Goal: Task Accomplishment & Management: Manage account settings

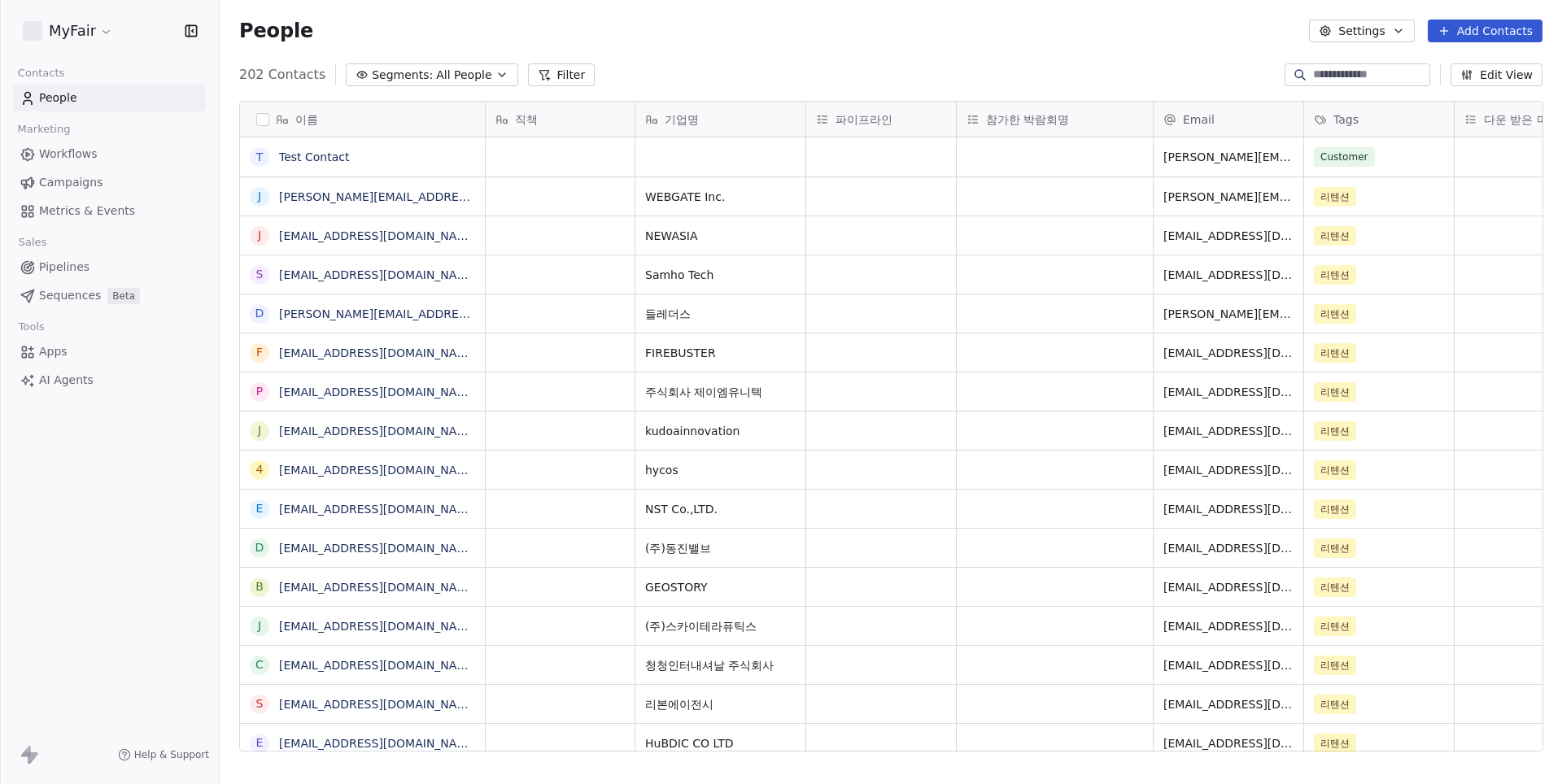
scroll to position [690, 1341]
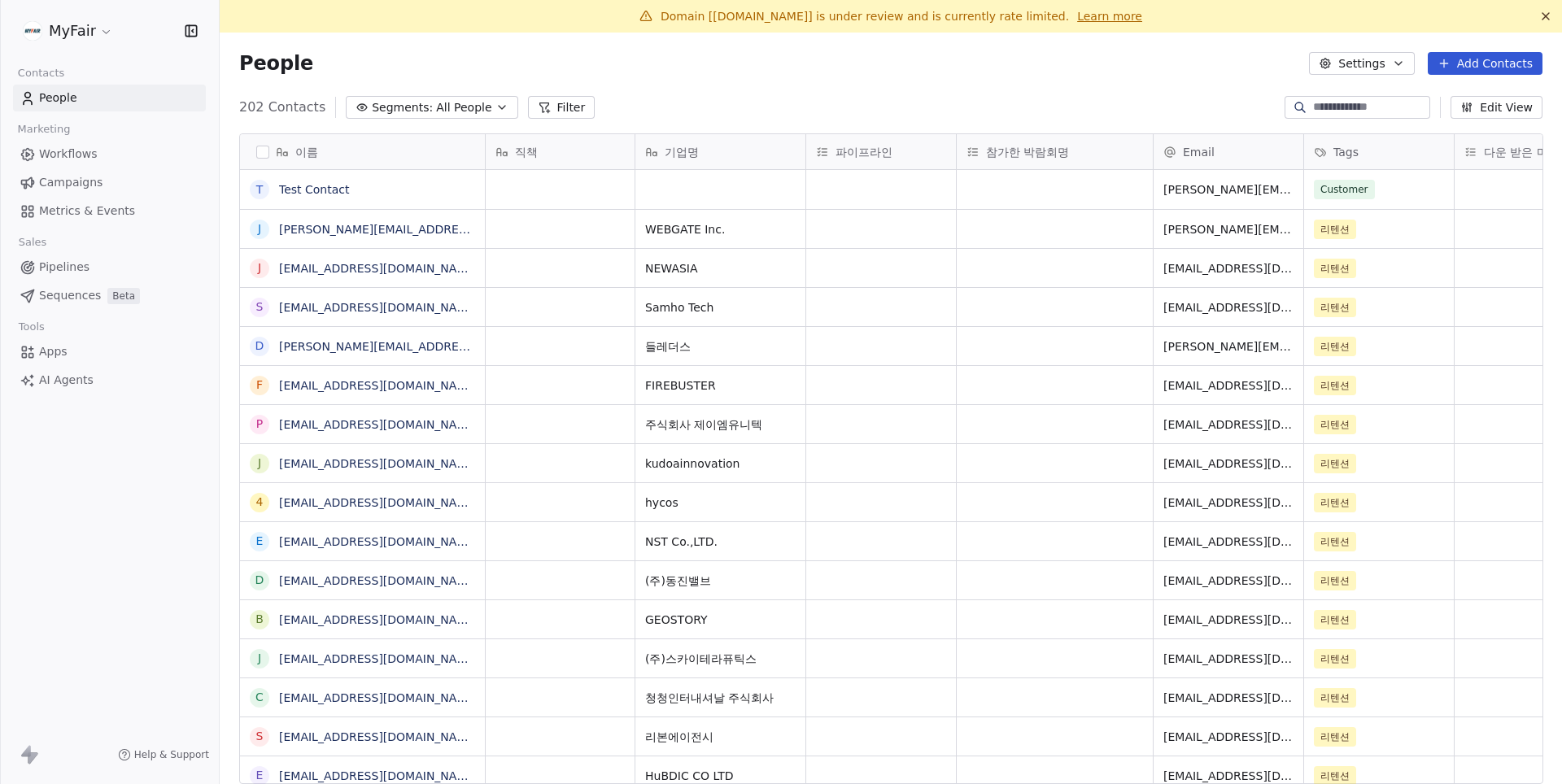
click at [114, 179] on link "Campaigns" at bounding box center [109, 182] width 193 height 27
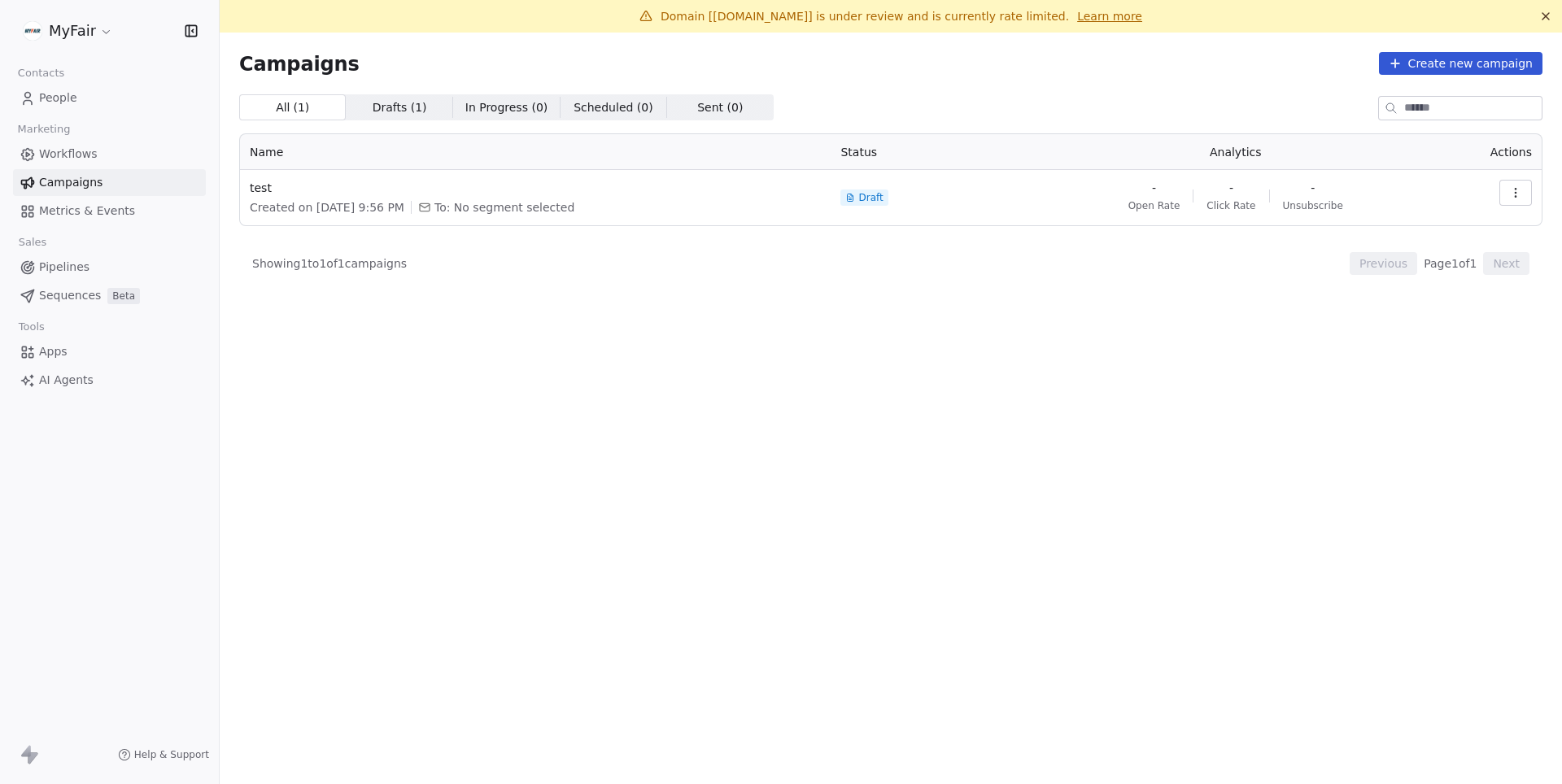
click at [63, 142] on link "Workflows" at bounding box center [109, 154] width 193 height 27
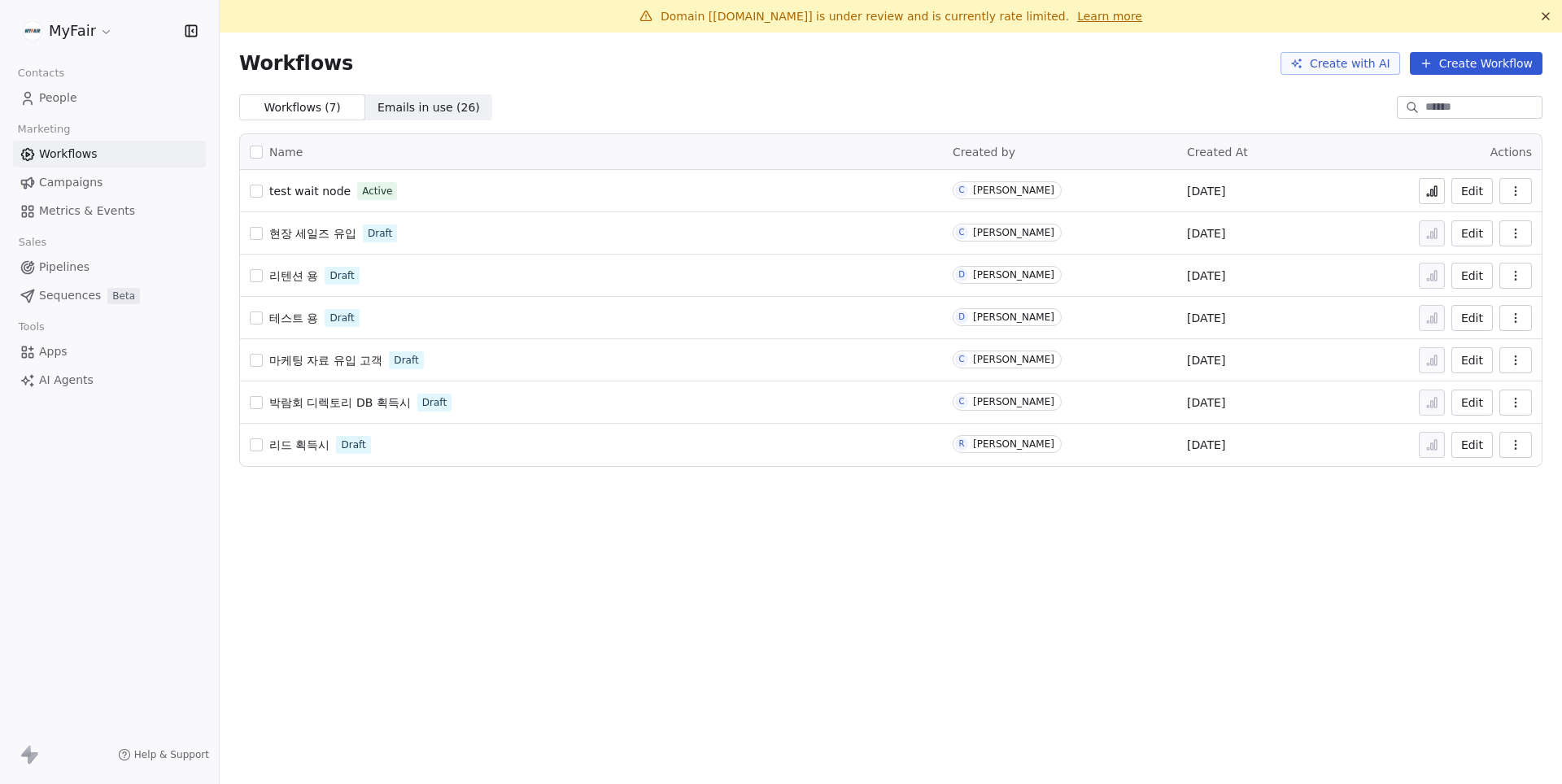
click at [329, 190] on span "test wait node" at bounding box center [310, 191] width 81 height 13
click at [67, 176] on span "Campaigns" at bounding box center [71, 182] width 64 height 17
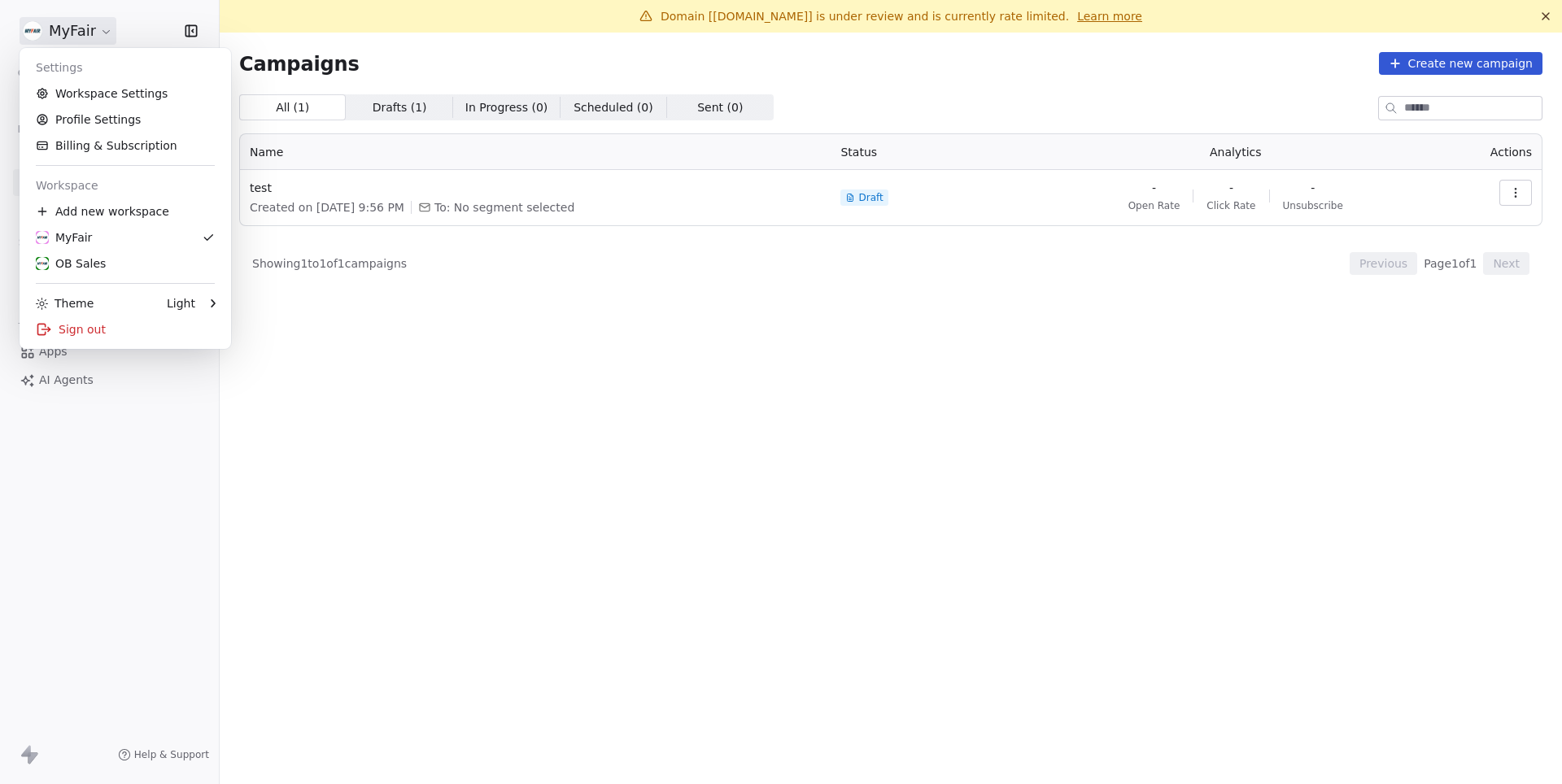
click at [94, 20] on html "MyFair Contacts People Marketing Workflows Campaigns Metrics & Events Sales Pip…" at bounding box center [781, 392] width 1562 height 784
click at [99, 265] on div "OB Sales" at bounding box center [71, 264] width 70 height 16
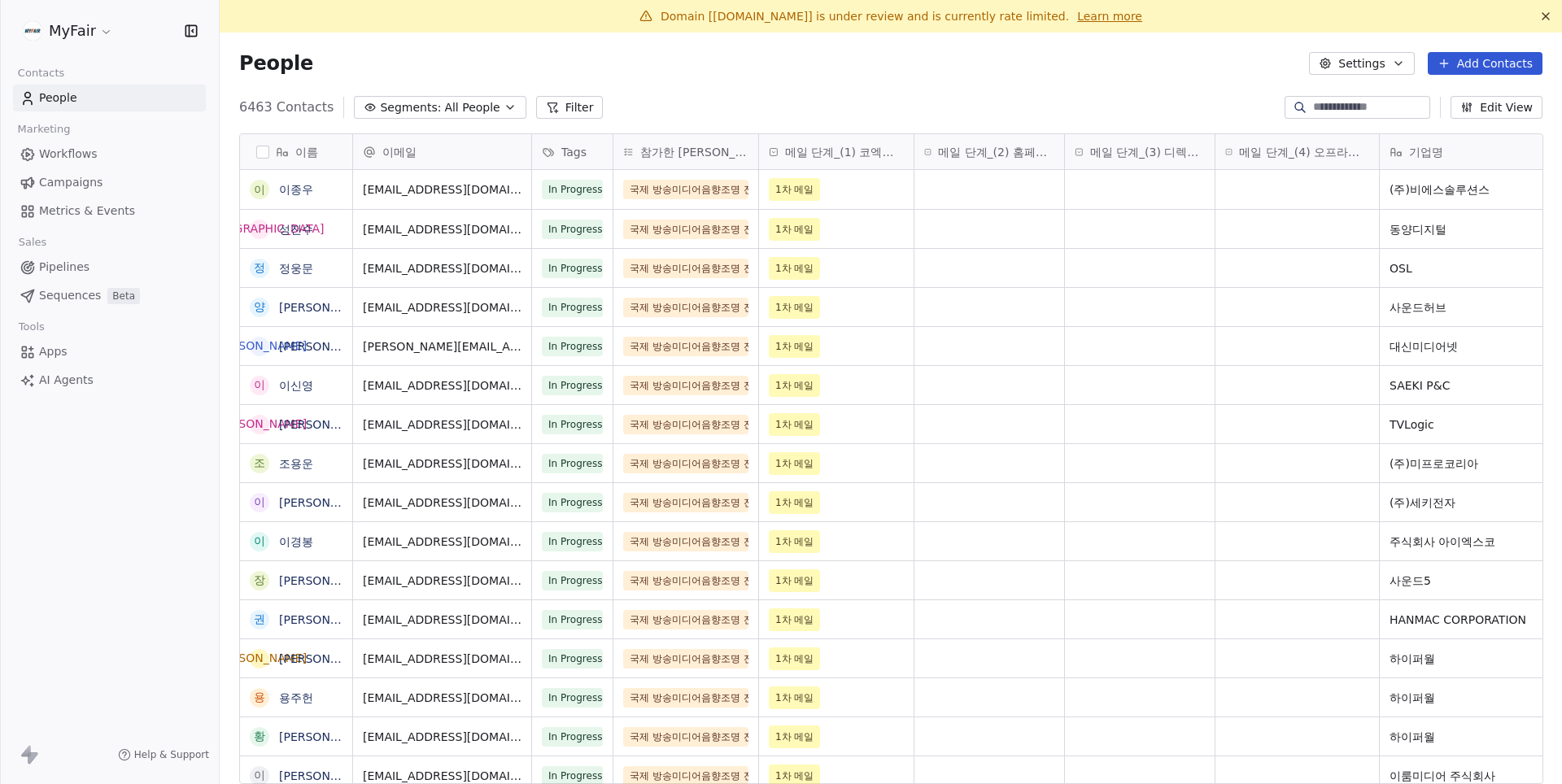
scroll to position [690, 1341]
click at [94, 142] on link "Workflows" at bounding box center [109, 154] width 193 height 27
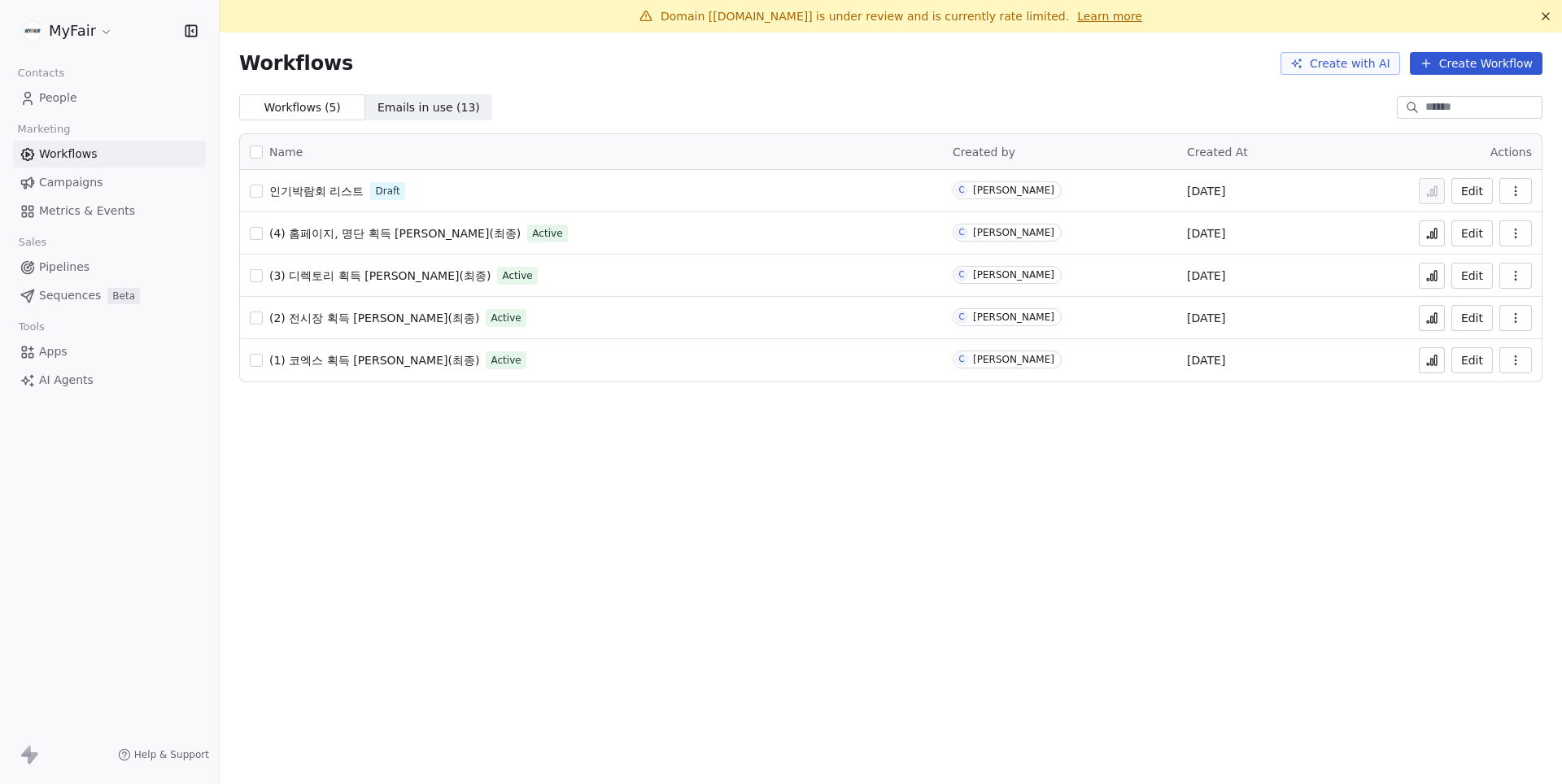
click at [72, 187] on span "Campaigns" at bounding box center [71, 182] width 64 height 17
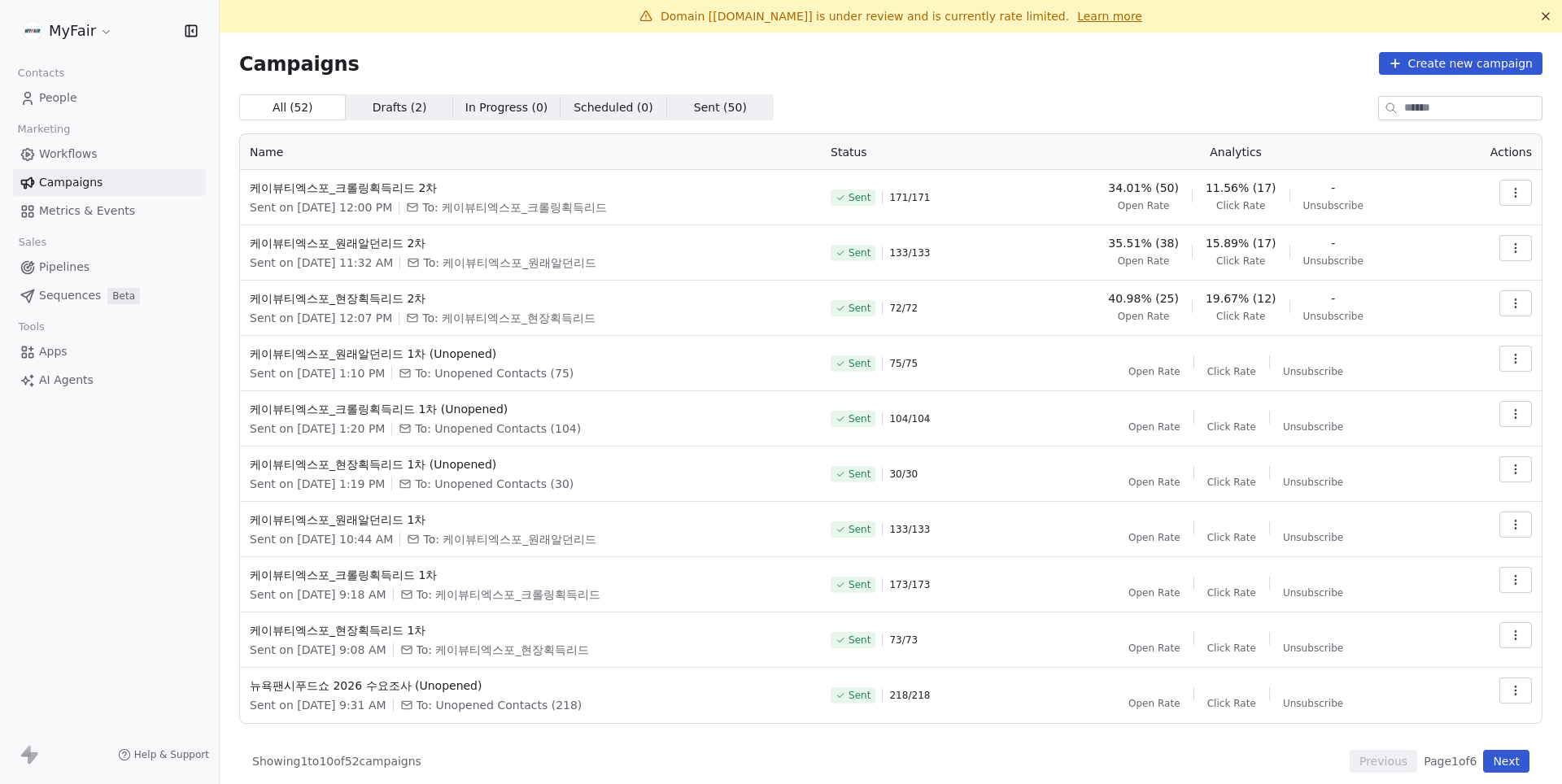
click at [96, 158] on span "Workflows" at bounding box center [68, 154] width 59 height 17
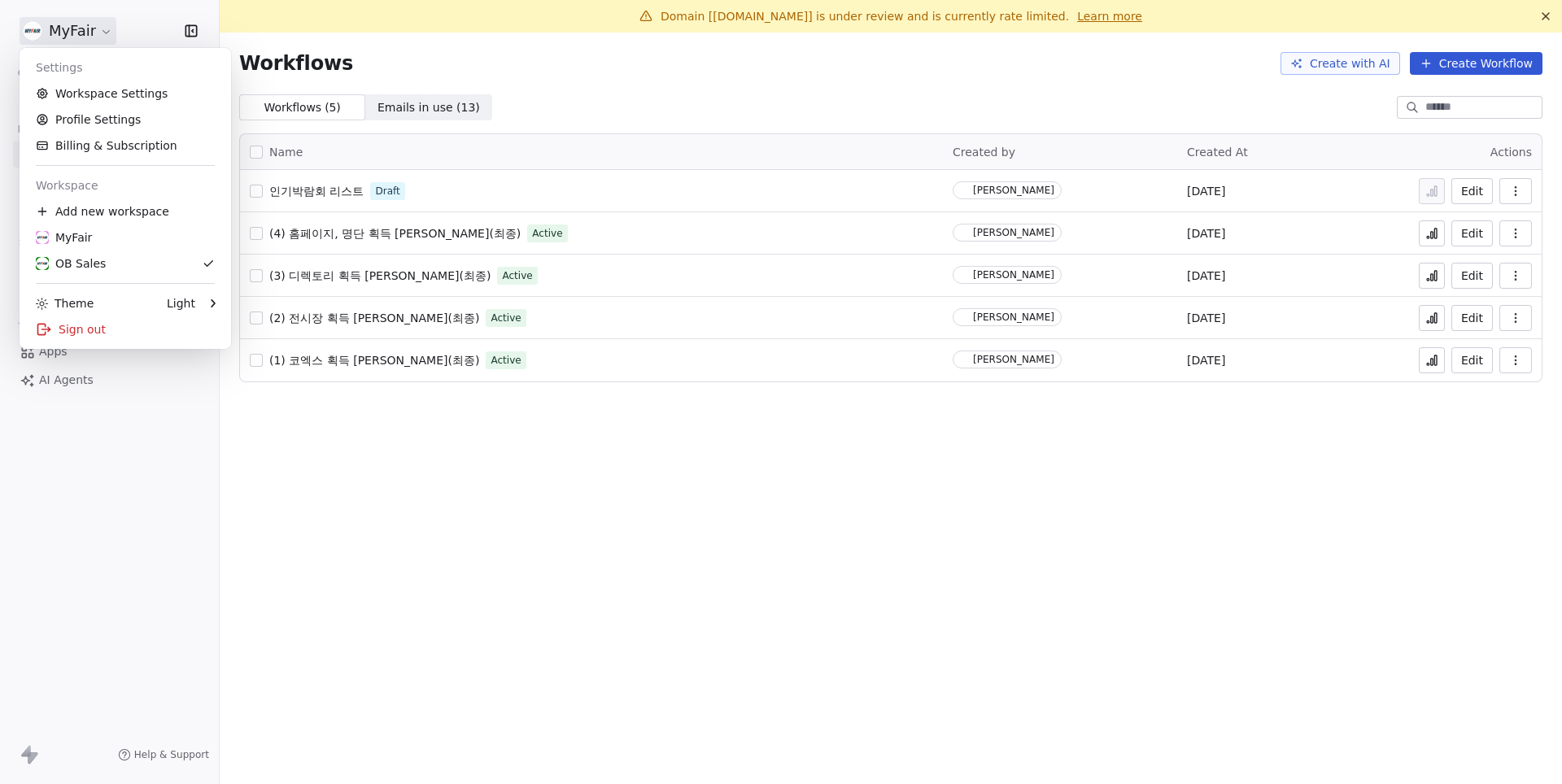
click at [78, 24] on html "MyFair Contacts People Marketing Workflows Campaigns Metrics & Events Sales Pip…" at bounding box center [781, 392] width 1562 height 784
click at [77, 104] on link "Workspace Settings" at bounding box center [125, 94] width 199 height 26
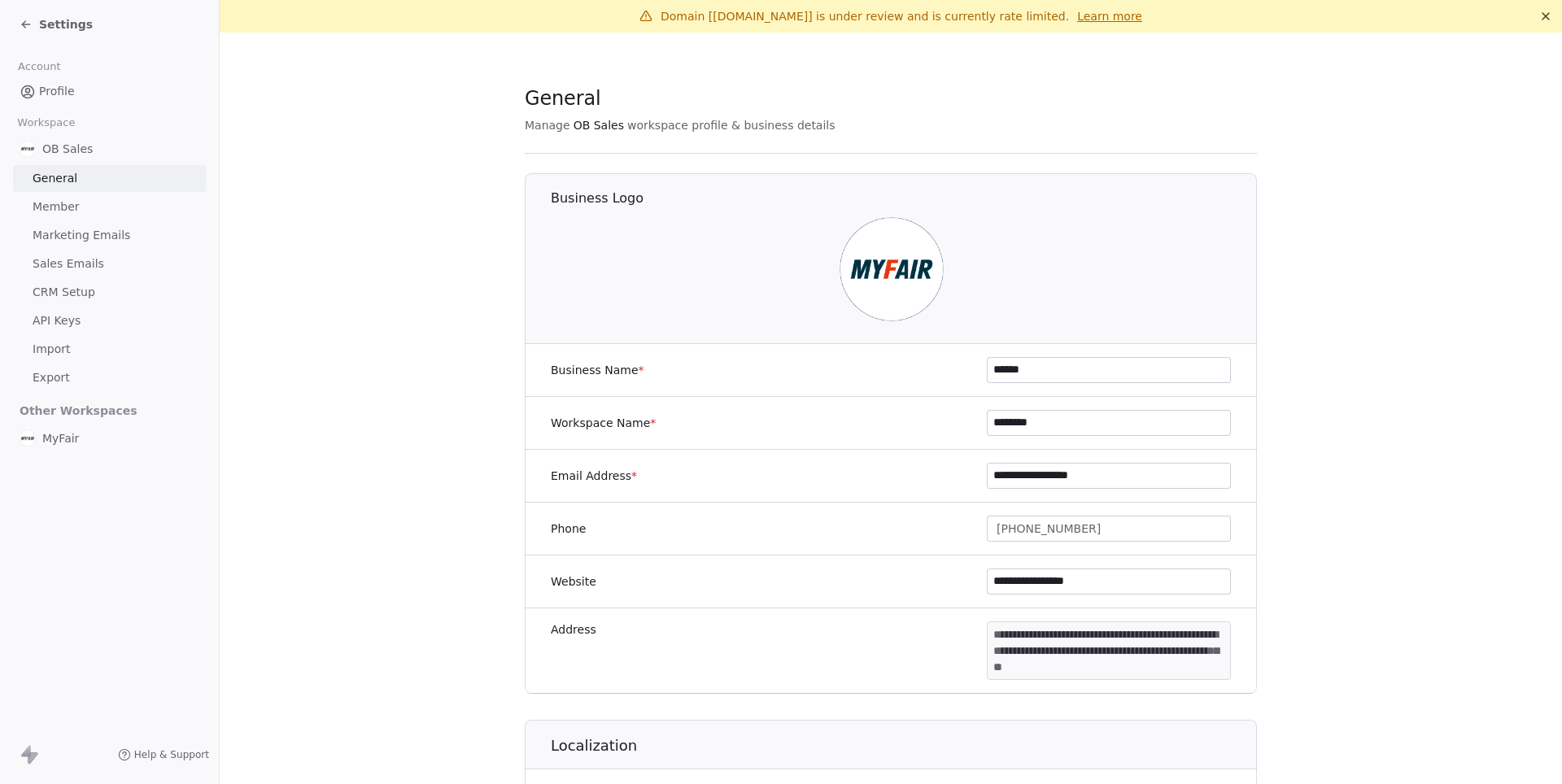
click at [66, 234] on span "Marketing Emails" at bounding box center [81, 235] width 98 height 17
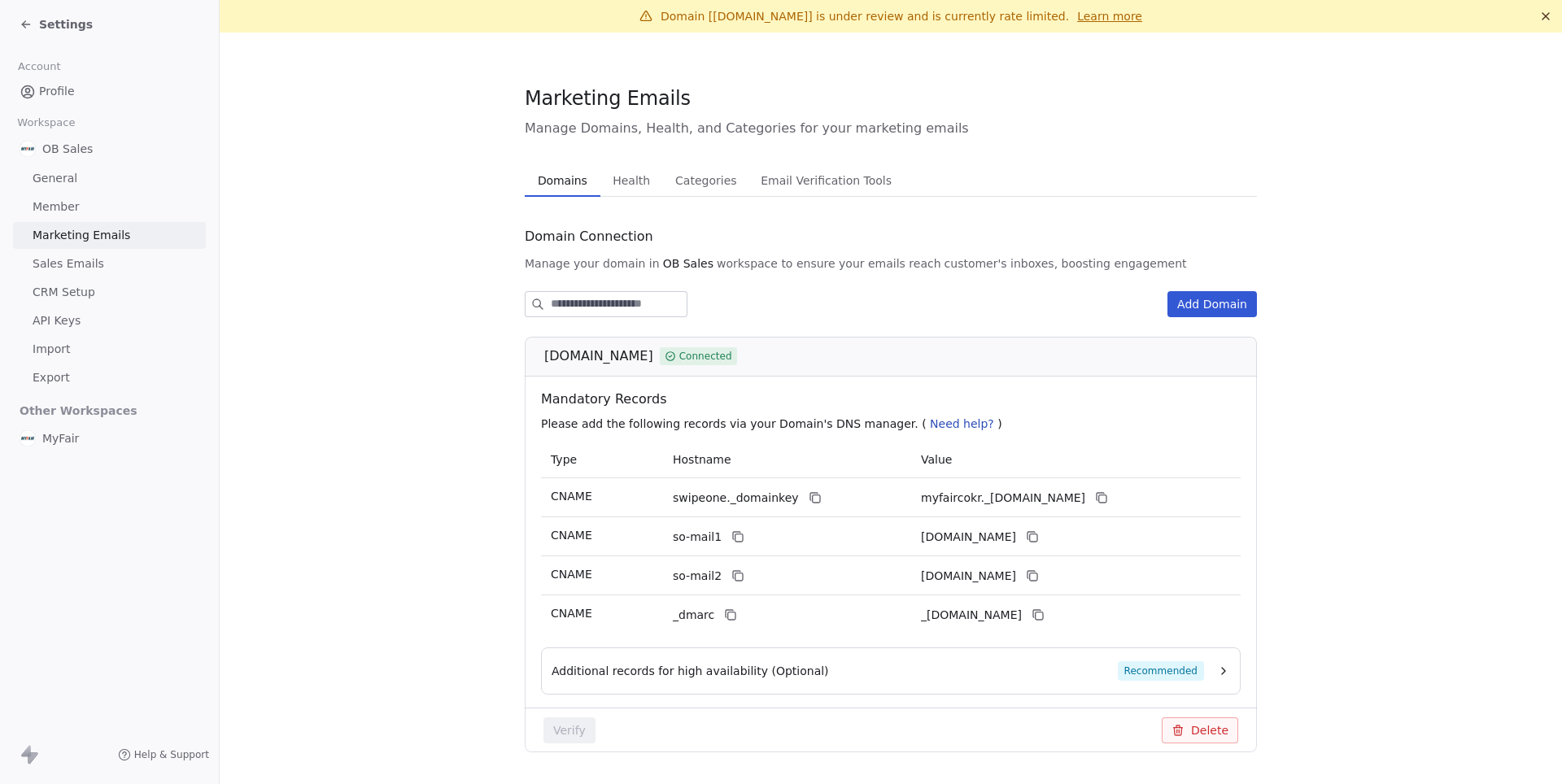
click at [615, 161] on div "Marketing Emails Manage Domains, Health, and Categories for your marketing emai…" at bounding box center [890, 431] width 732 height 694
click at [622, 176] on span "Health" at bounding box center [631, 181] width 50 height 23
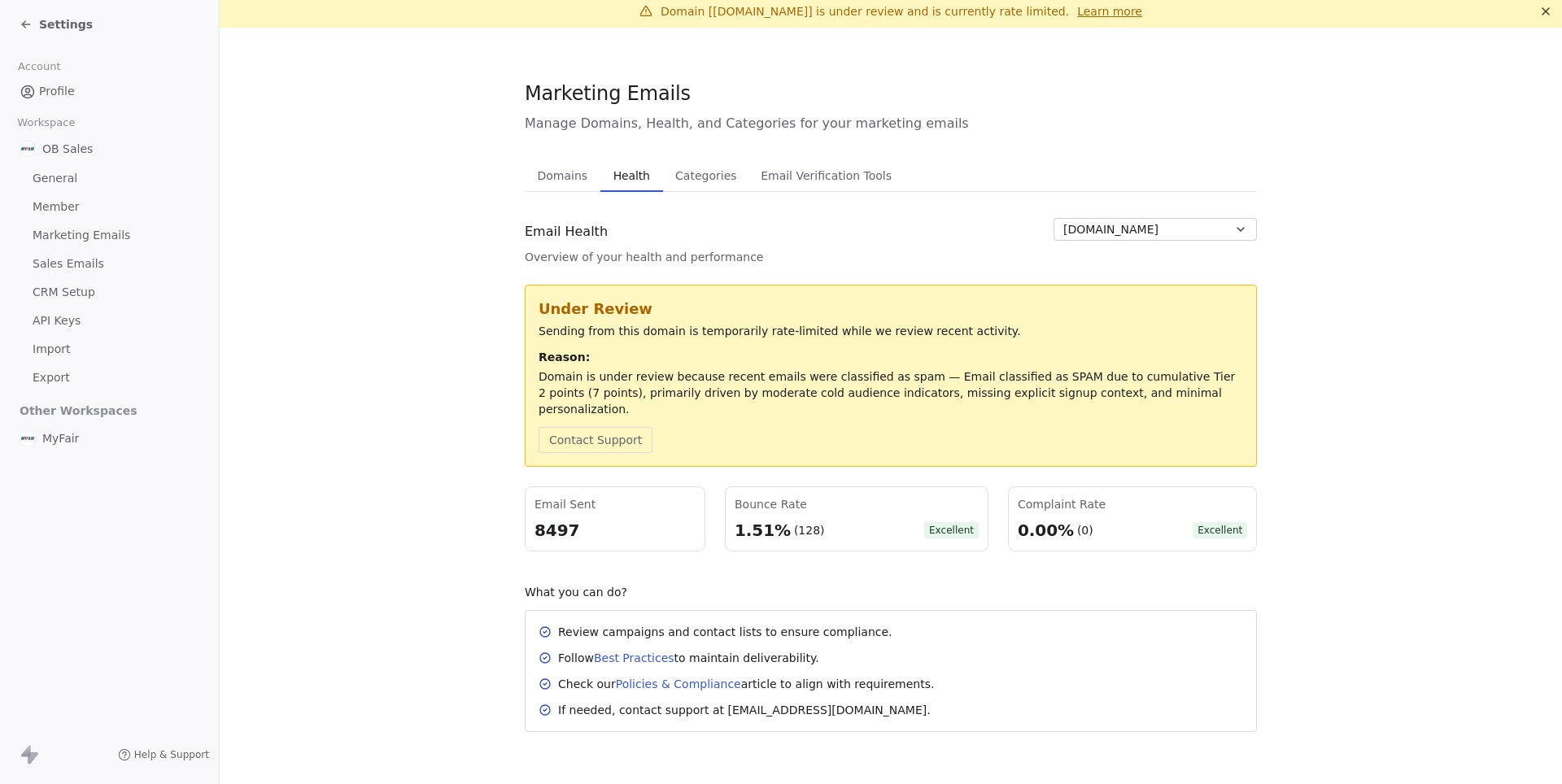
scroll to position [5, 0]
click at [63, 28] on span "Settings" at bounding box center [66, 24] width 54 height 16
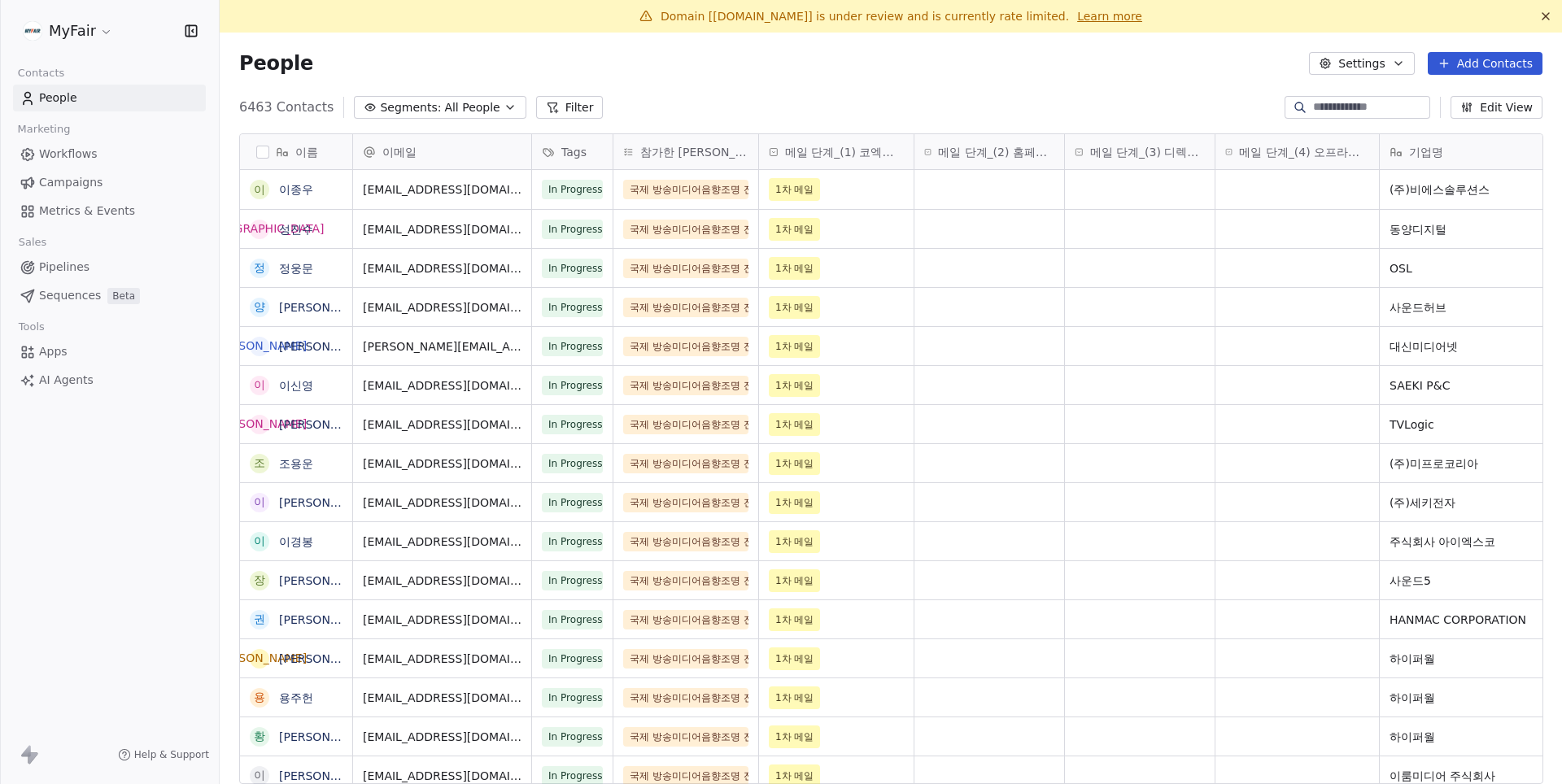
click at [86, 37] on html "MyFair Contacts People Marketing Workflows Campaigns Metrics & Events Sales Pip…" at bounding box center [781, 392] width 1562 height 784
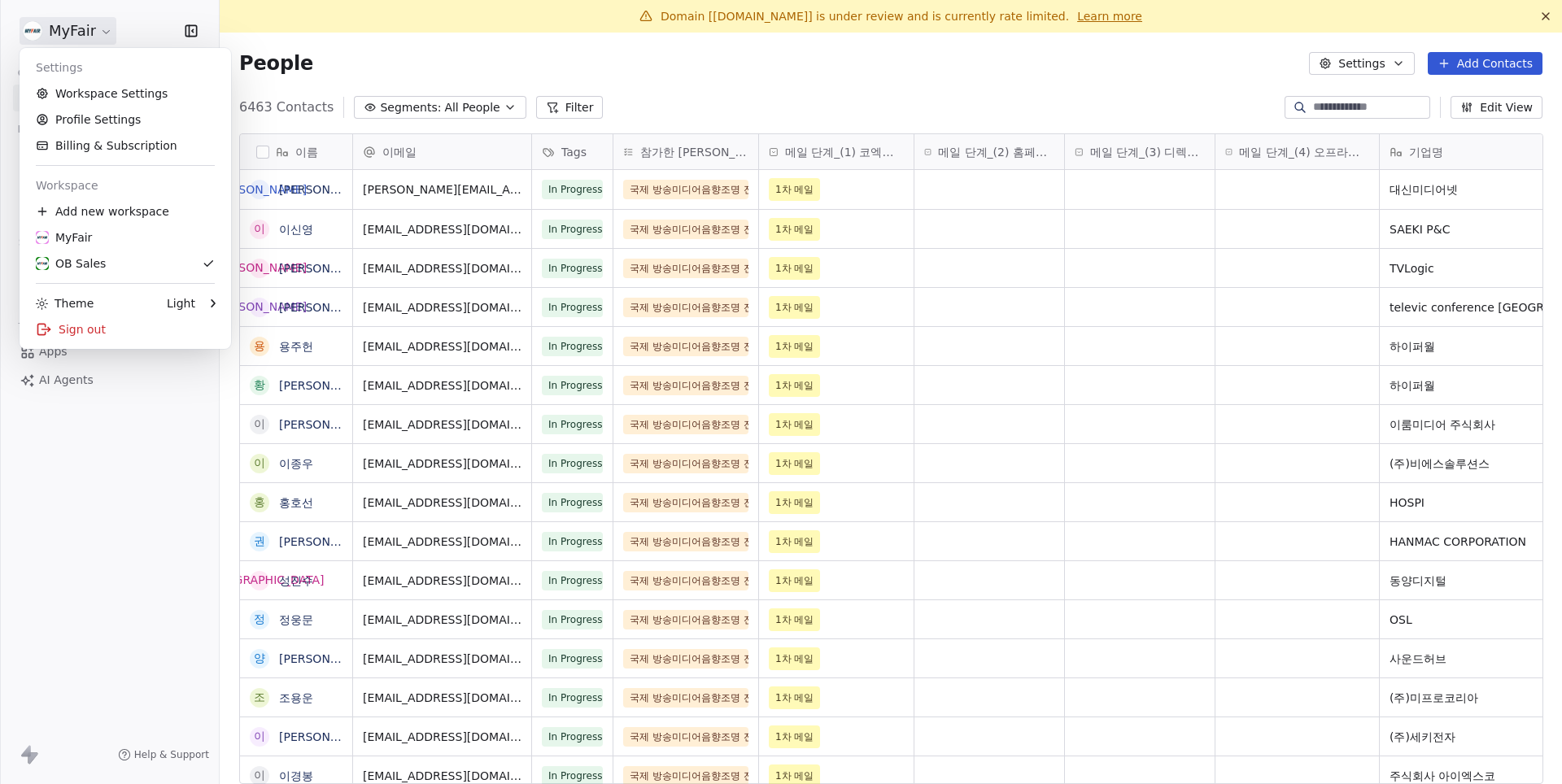
scroll to position [690, 1341]
click at [80, 319] on div "Sign out" at bounding box center [125, 330] width 199 height 26
